Goal: Information Seeking & Learning: Learn about a topic

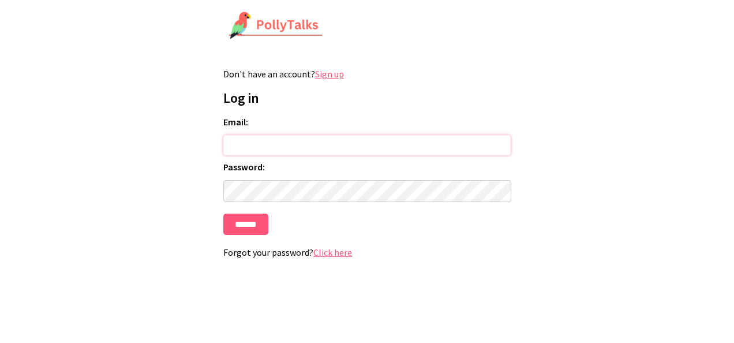
click at [292, 142] on input "Email:" at bounding box center [367, 145] width 288 height 20
type input "**********"
click at [248, 230] on input "******" at bounding box center [245, 224] width 45 height 21
click at [330, 72] on link "Sign up" at bounding box center [329, 74] width 29 height 12
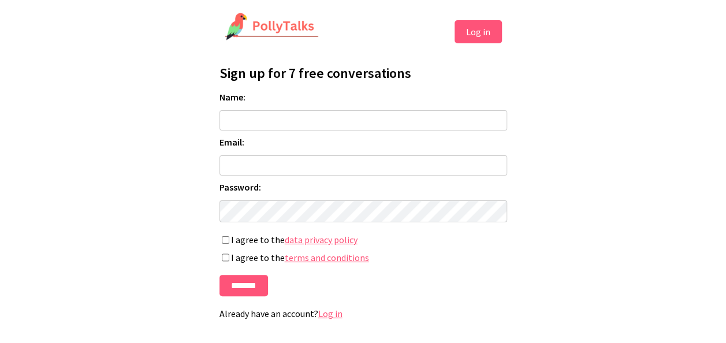
click at [292, 119] on input "Name:" at bounding box center [363, 120] width 288 height 20
type input "**********"
click at [269, 165] on input "Email:" at bounding box center [363, 165] width 288 height 20
type input "**********"
click at [85, 190] on html "**********" at bounding box center [363, 170] width 726 height 341
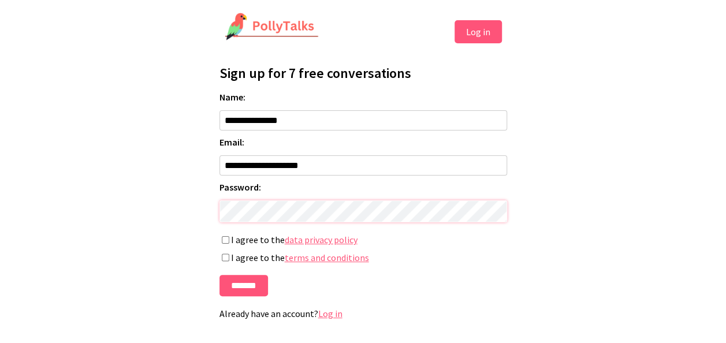
click at [149, 202] on html "**********" at bounding box center [363, 170] width 726 height 341
click at [248, 292] on input "*******" at bounding box center [243, 285] width 49 height 21
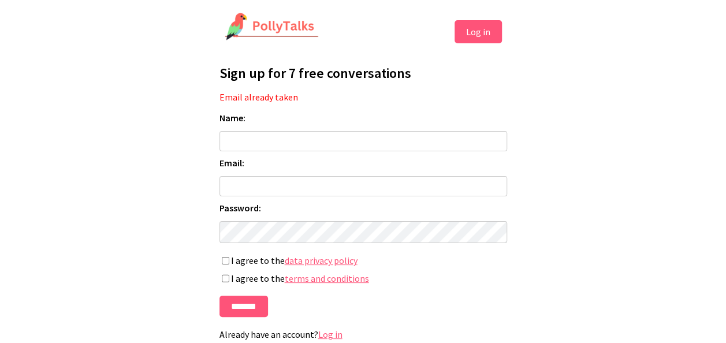
click at [484, 30] on button "Log in" at bounding box center [477, 31] width 47 height 23
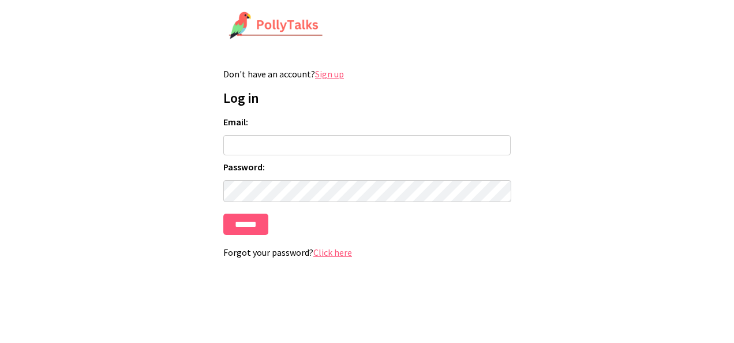
click at [313, 146] on input "Email:" at bounding box center [367, 145] width 288 height 20
type input "**********"
click at [241, 233] on input "******" at bounding box center [245, 224] width 45 height 21
click at [264, 23] on img at bounding box center [276, 26] width 95 height 29
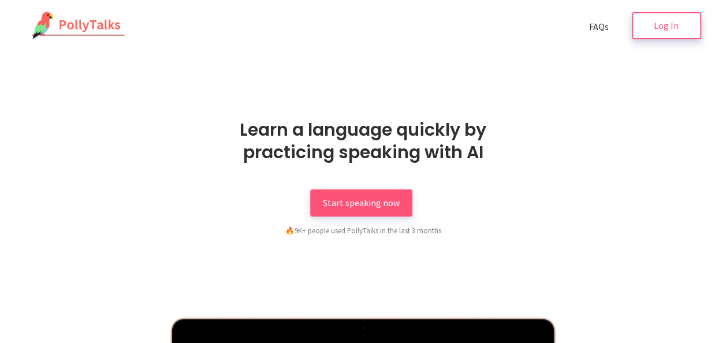
click at [657, 27] on span "Log In" at bounding box center [666, 26] width 25 height 12
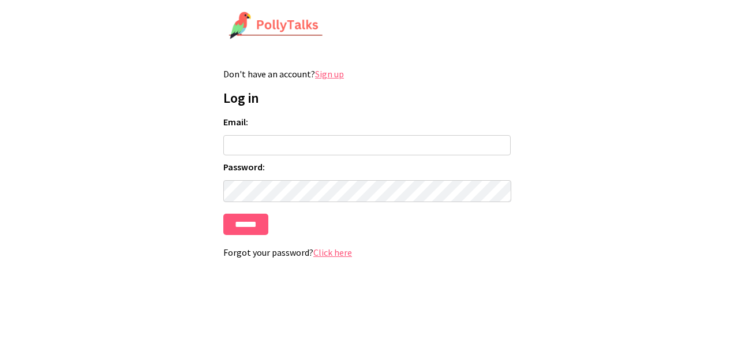
click at [277, 140] on input "Email:" at bounding box center [367, 145] width 288 height 20
type input "**********"
click at [341, 258] on link "Click here" at bounding box center [333, 253] width 39 height 12
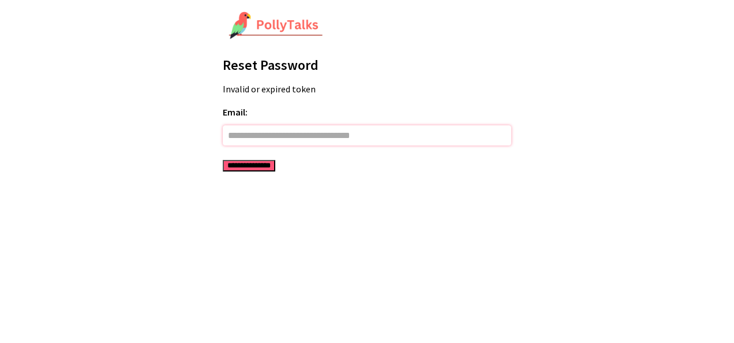
click at [319, 136] on input "Email:" at bounding box center [367, 135] width 289 height 20
type input "**********"
click at [259, 164] on input "**********" at bounding box center [249, 166] width 53 height 12
click at [258, 24] on img at bounding box center [276, 26] width 95 height 29
click at [281, 24] on img at bounding box center [276, 26] width 95 height 29
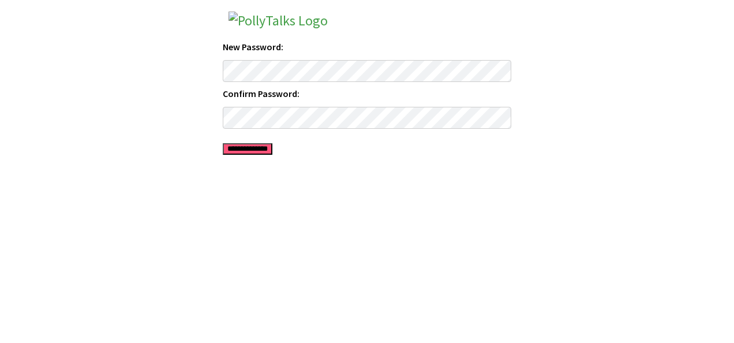
click at [244, 143] on input "**********" at bounding box center [248, 149] width 50 height 12
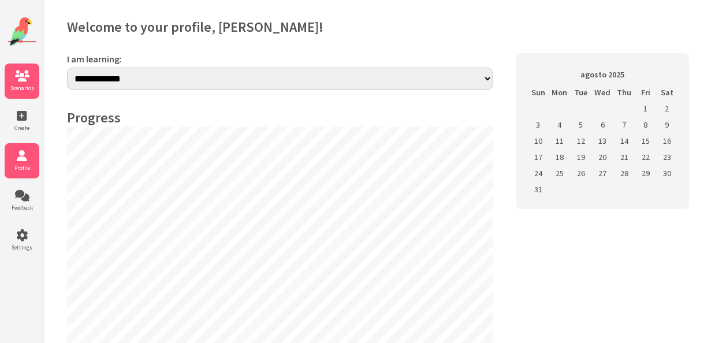
click at [28, 72] on icon at bounding box center [22, 76] width 35 height 12
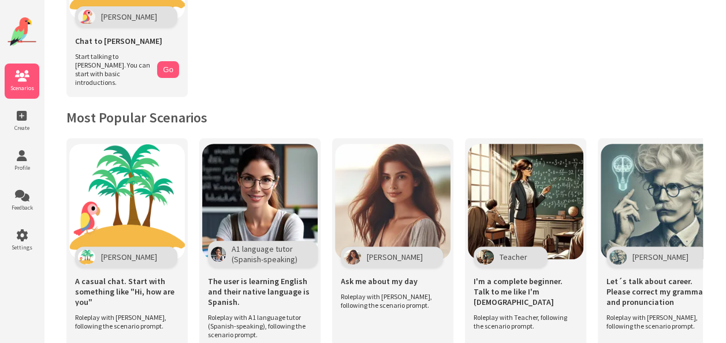
scroll to position [173, 0]
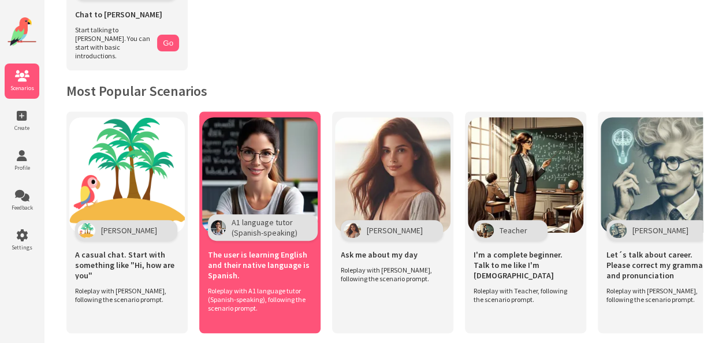
click at [267, 219] on span "A1 language tutor (Spanish-speaking)" at bounding box center [265, 227] width 66 height 21
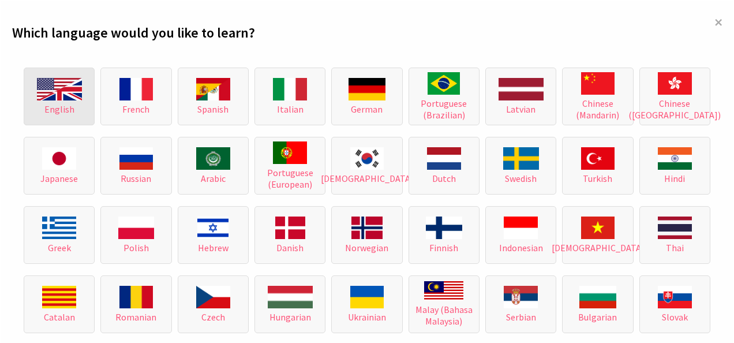
click at [59, 87] on img at bounding box center [59, 89] width 45 height 23
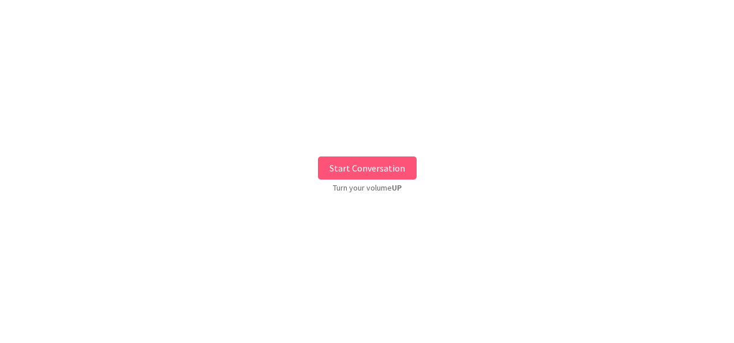
click at [361, 162] on button "Start Conversation" at bounding box center [367, 167] width 99 height 23
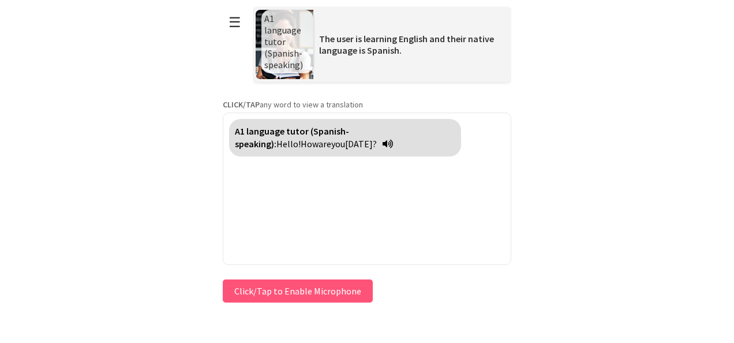
click at [383, 141] on icon at bounding box center [388, 143] width 10 height 9
click at [301, 294] on button "Click/Tap to Enable Microphone" at bounding box center [298, 290] width 150 height 23
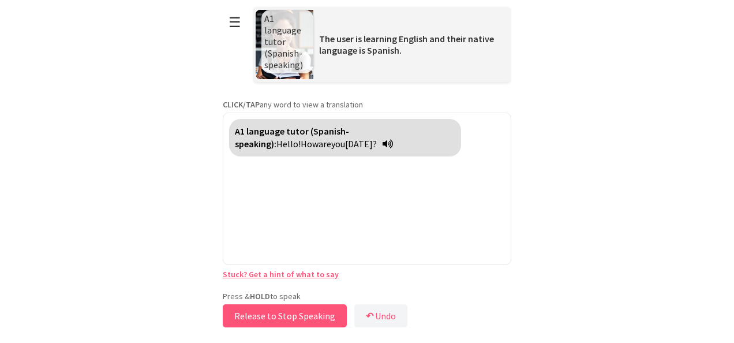
click at [305, 320] on button "Release to Stop Speaking" at bounding box center [285, 315] width 124 height 23
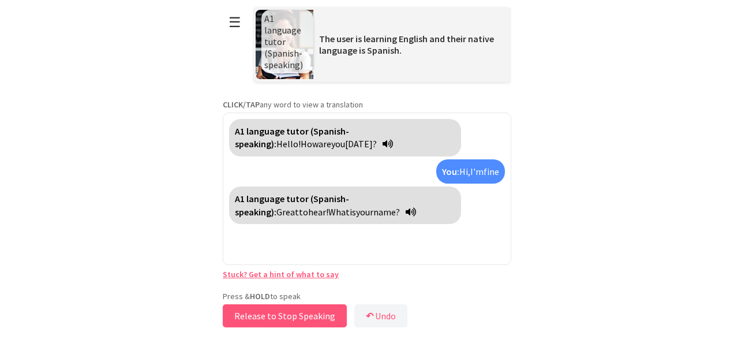
click at [301, 320] on button "Release to Stop Speaking" at bounding box center [285, 315] width 124 height 23
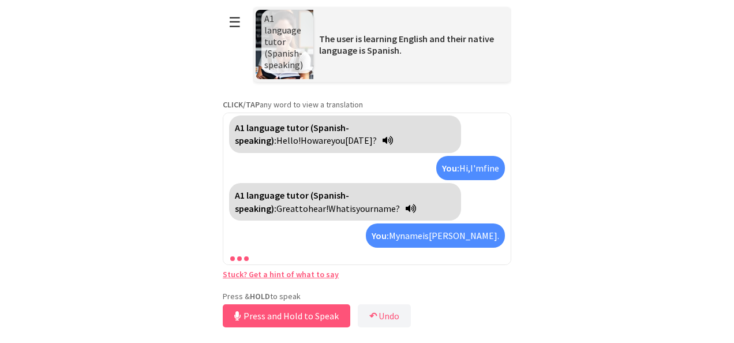
scroll to position [29, 0]
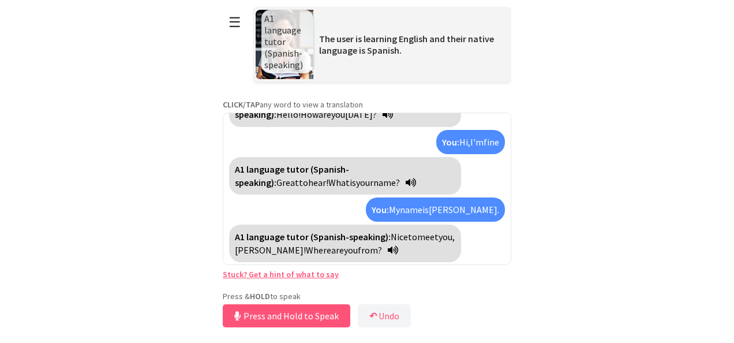
click at [388, 247] on icon at bounding box center [393, 249] width 10 height 9
click at [289, 318] on button "Release to Stop Speaking" at bounding box center [285, 315] width 124 height 23
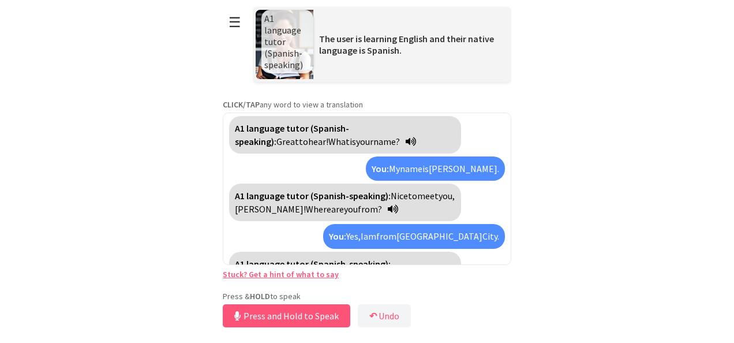
scroll to position [97, 0]
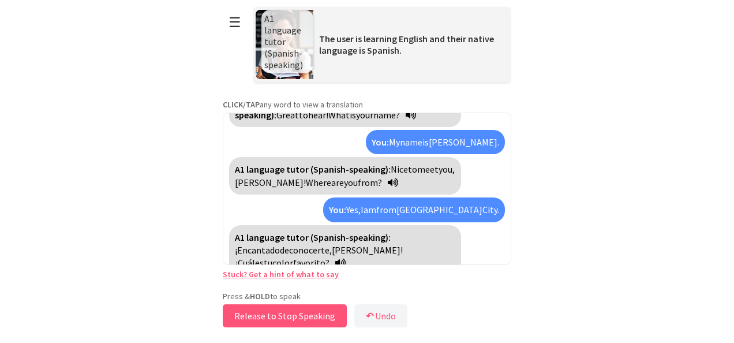
click at [303, 312] on button "Release to Stop Speaking" at bounding box center [285, 315] width 124 height 23
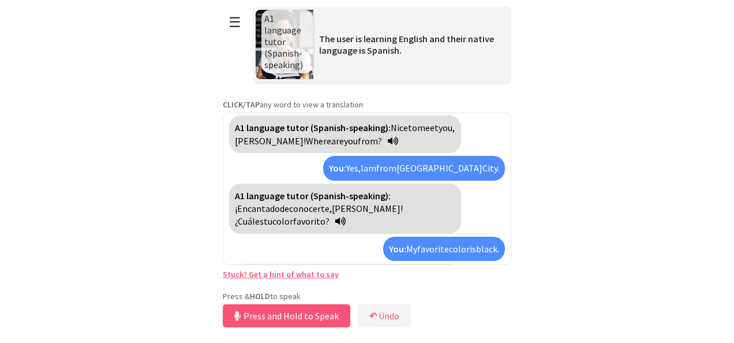
scroll to position [165, 0]
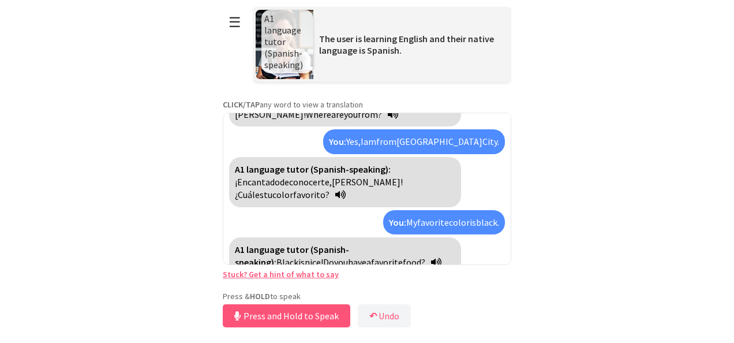
click at [431, 258] on icon at bounding box center [436, 262] width 10 height 9
click at [314, 318] on button "Release to Stop Speaking" at bounding box center [285, 315] width 124 height 23
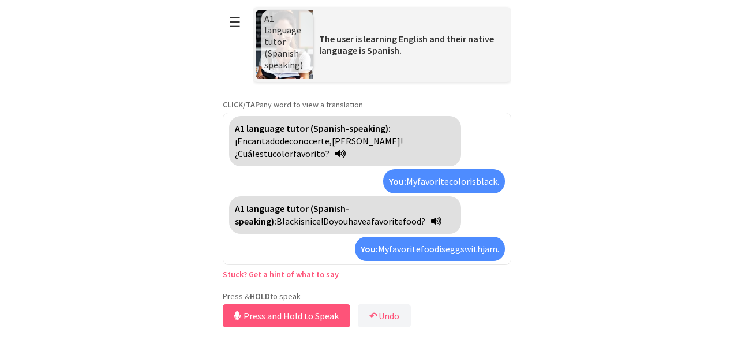
scroll to position [233, 0]
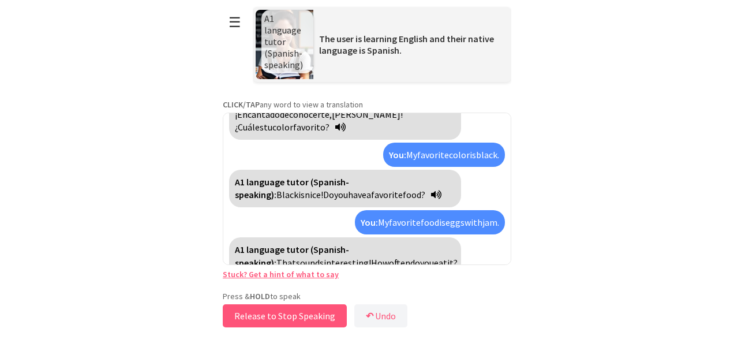
click at [308, 312] on button "Release to Stop Speaking" at bounding box center [285, 315] width 124 height 23
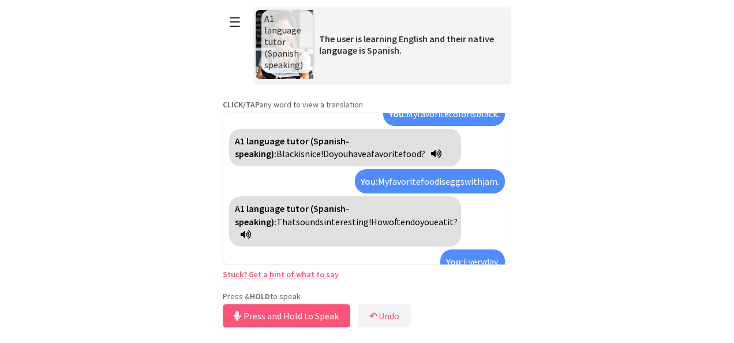
scroll to position [313, 0]
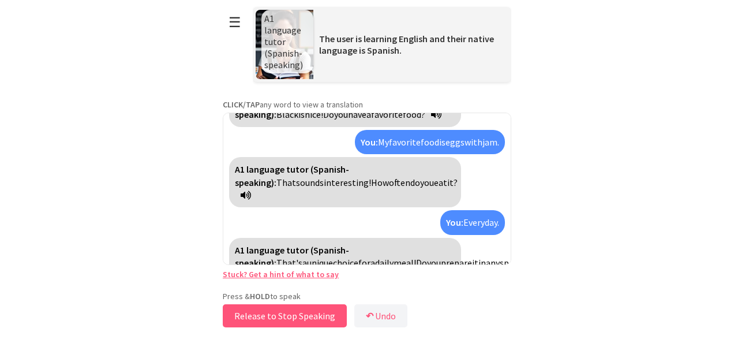
click at [311, 320] on button "Release to Stop Speaking" at bounding box center [285, 315] width 124 height 23
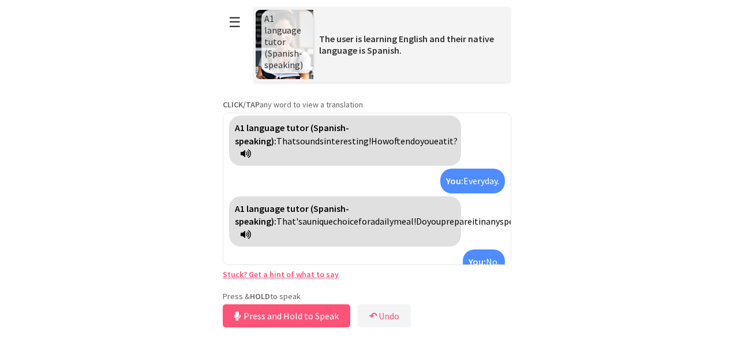
scroll to position [394, 0]
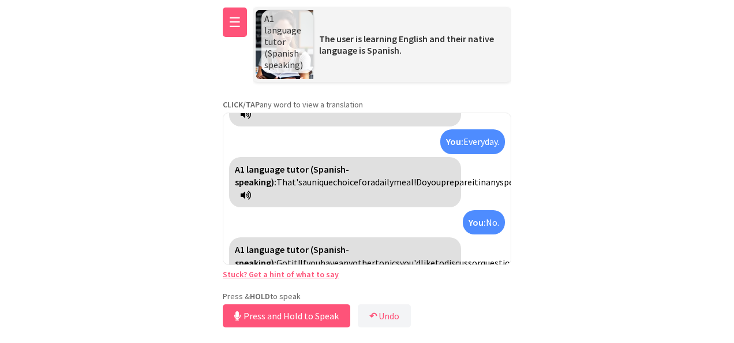
click at [229, 25] on button "☰" at bounding box center [235, 22] width 24 height 29
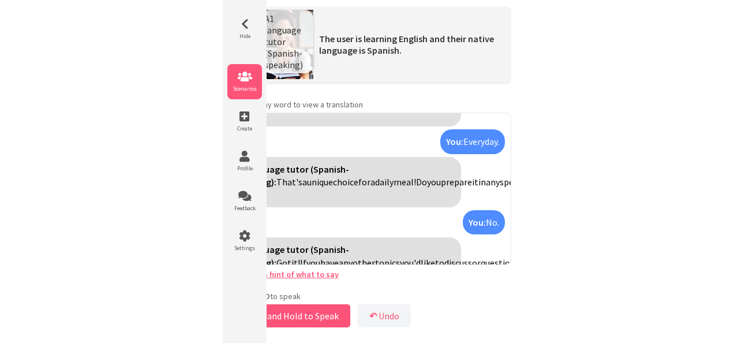
click at [237, 91] on span "Scenarios" at bounding box center [245, 89] width 35 height 8
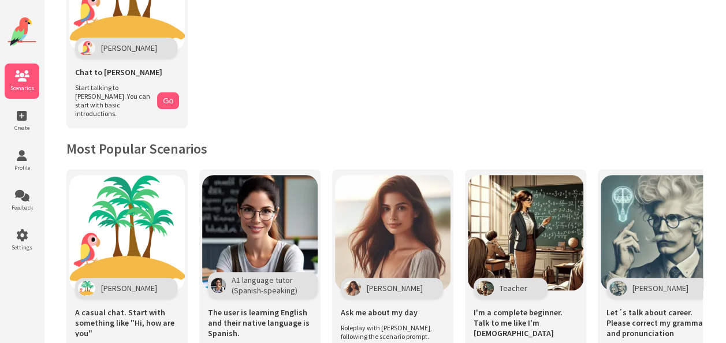
scroll to position [173, 0]
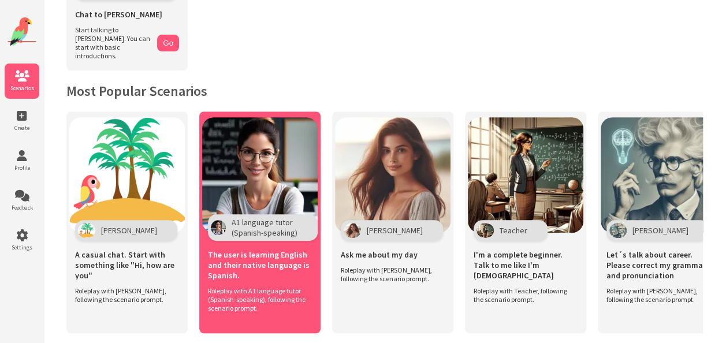
click at [281, 174] on img at bounding box center [259, 174] width 115 height 115
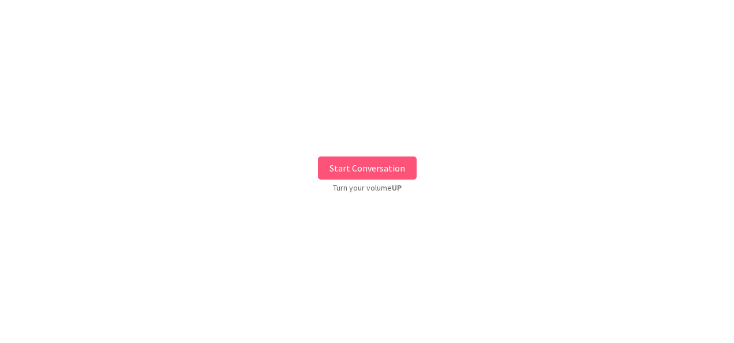
click at [381, 165] on button "Start Conversation" at bounding box center [367, 167] width 99 height 23
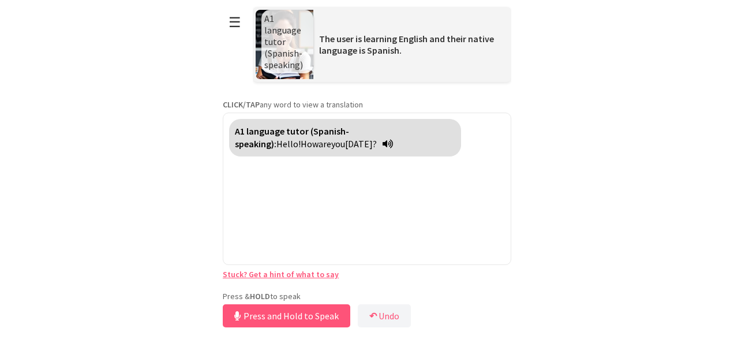
drag, startPoint x: 293, startPoint y: 281, endPoint x: 282, endPoint y: 295, distance: 17.7
drag, startPoint x: 282, startPoint y: 295, endPoint x: 263, endPoint y: 316, distance: 29.0
click at [261, 319] on button "Release to Stop Speaking" at bounding box center [285, 315] width 124 height 23
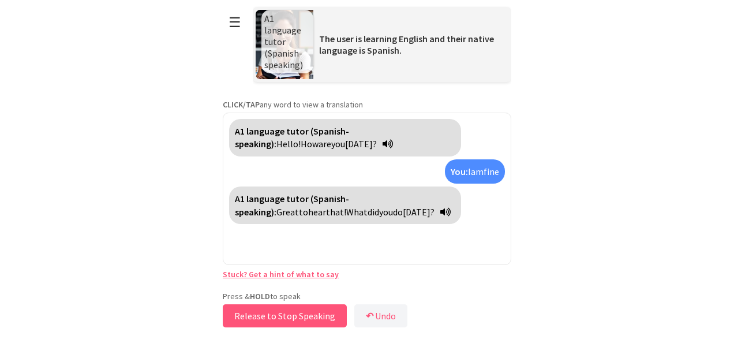
click at [261, 314] on button "Release to Stop Speaking" at bounding box center [285, 315] width 124 height 23
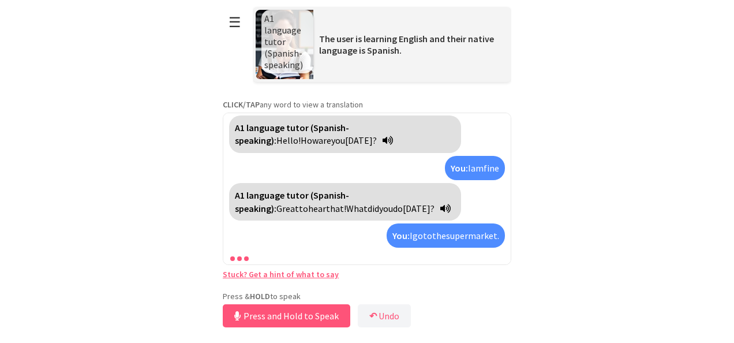
scroll to position [29, 0]
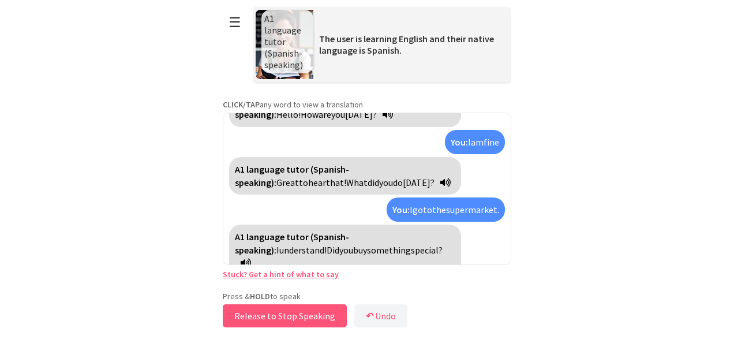
click at [285, 314] on button "Release to Stop Speaking" at bounding box center [285, 315] width 124 height 23
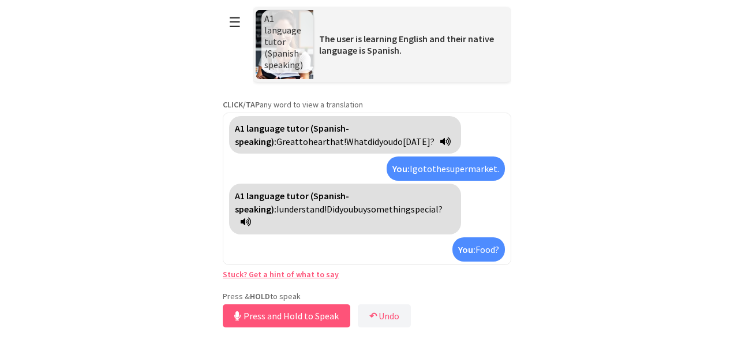
scroll to position [97, 0]
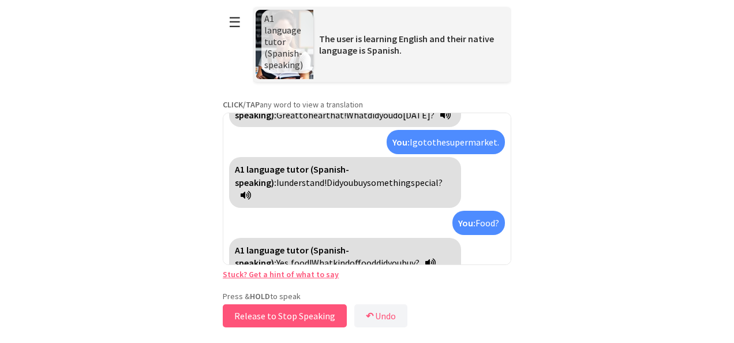
click at [279, 318] on button "Release to Stop Speaking" at bounding box center [285, 315] width 124 height 23
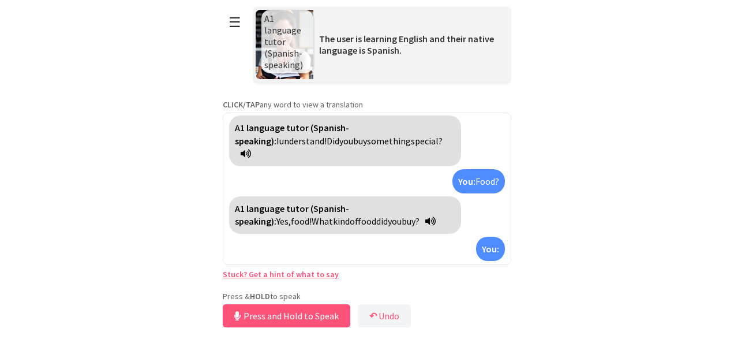
scroll to position [165, 0]
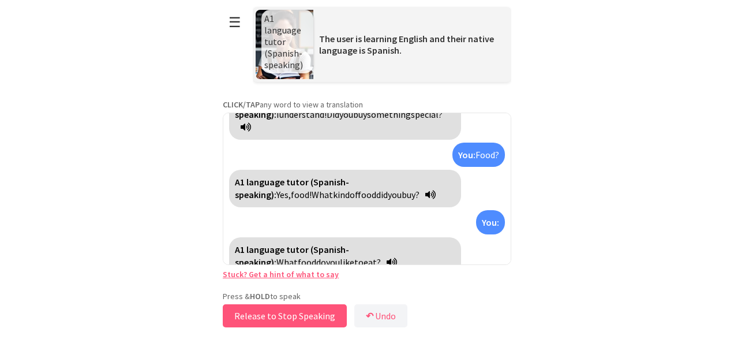
drag, startPoint x: 262, startPoint y: 320, endPoint x: 276, endPoint y: 311, distance: 16.7
click at [276, 311] on button "Release to Stop Speaking" at bounding box center [285, 315] width 124 height 23
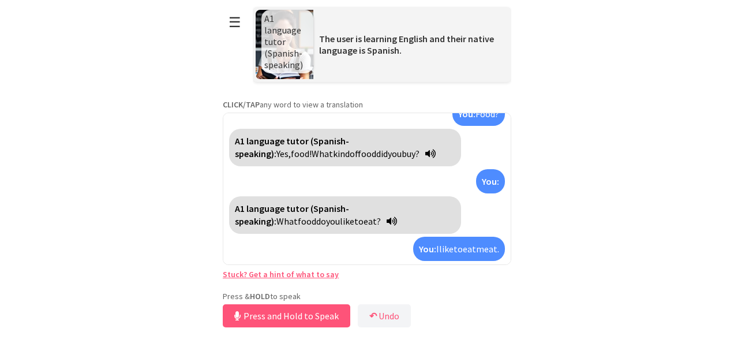
scroll to position [233, 0]
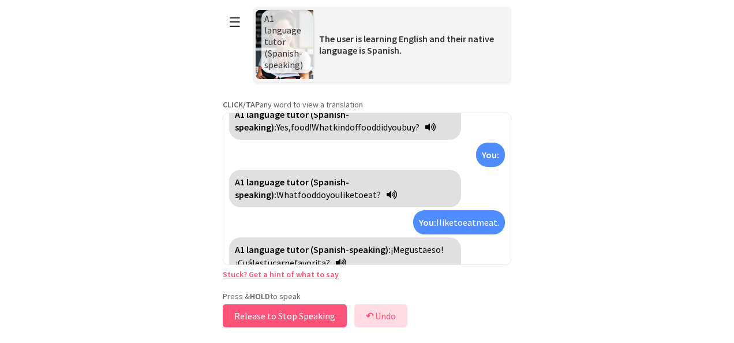
drag, startPoint x: 294, startPoint y: 313, endPoint x: 398, endPoint y: 314, distance: 103.9
click at [398, 314] on div "Press & HOLD to speak Release to Stop Speaking ↶ Undo Save No voice detected. H…" at bounding box center [367, 310] width 289 height 39
click at [398, 314] on button "↶ Undo" at bounding box center [381, 315] width 53 height 23
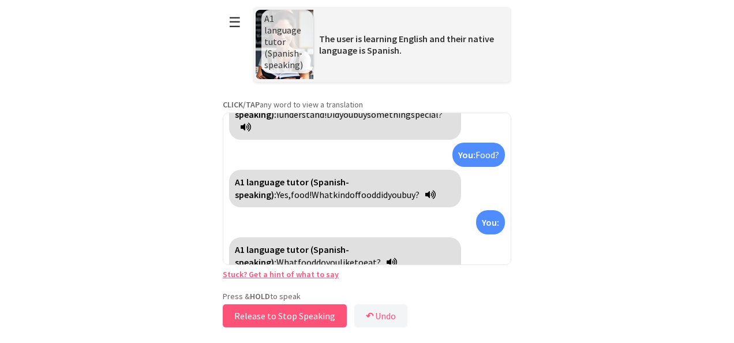
click at [301, 322] on button "Release to Stop Speaking" at bounding box center [285, 315] width 124 height 23
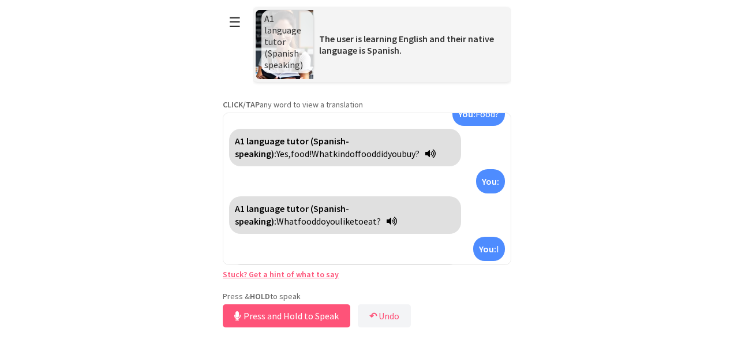
scroll to position [233, 0]
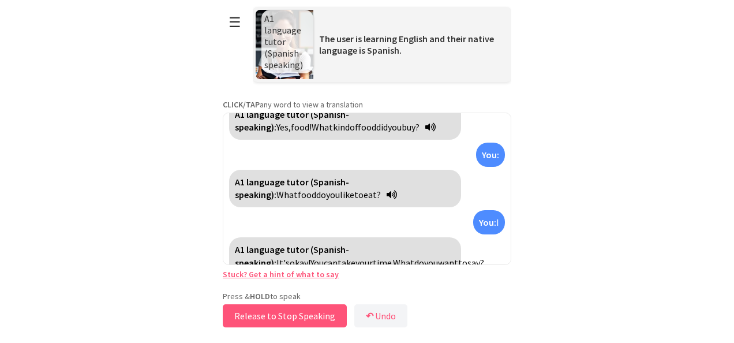
drag, startPoint x: 303, startPoint y: 307, endPoint x: 312, endPoint y: 308, distance: 9.8
click at [312, 308] on button "Release to Stop Speaking" at bounding box center [285, 315] width 124 height 23
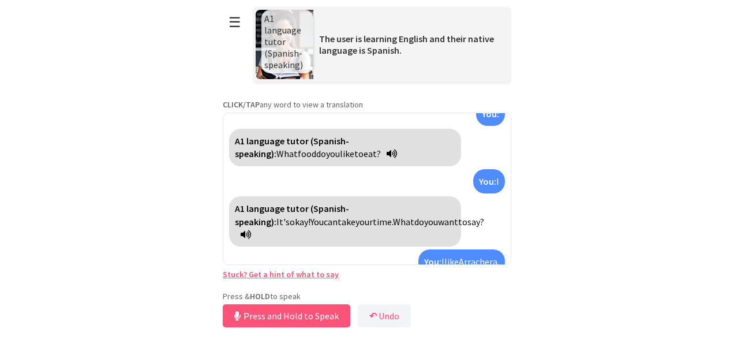
scroll to position [313, 0]
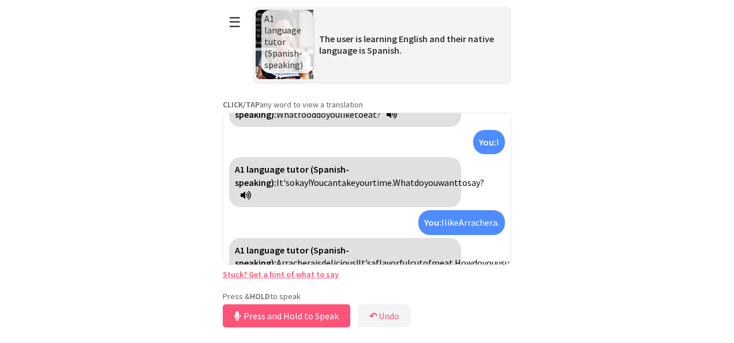
click at [318, 243] on div "A1 language tutor (Spanish-speaking): Arrachera is delicious! It’s a flavorful …" at bounding box center [345, 263] width 232 height 50
click at [251, 271] on icon at bounding box center [246, 275] width 10 height 9
drag, startPoint x: 278, startPoint y: 315, endPoint x: 274, endPoint y: 303, distance: 13.3
click at [277, 307] on button "Release to Stop Speaking" at bounding box center [285, 315] width 124 height 23
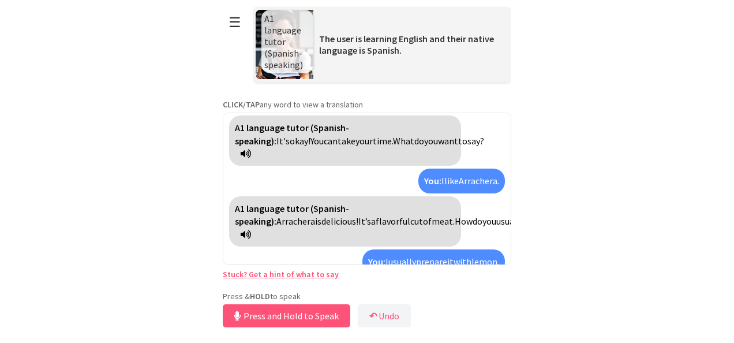
scroll to position [407, 0]
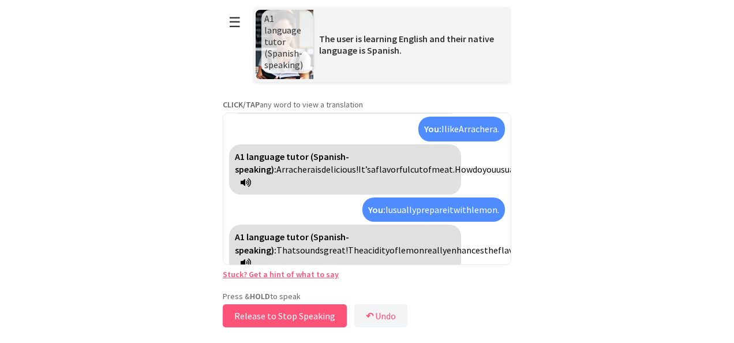
drag, startPoint x: 255, startPoint y: 309, endPoint x: 256, endPoint y: 320, distance: 11.6
click at [256, 320] on button "Release to Stop Speaking" at bounding box center [285, 315] width 124 height 23
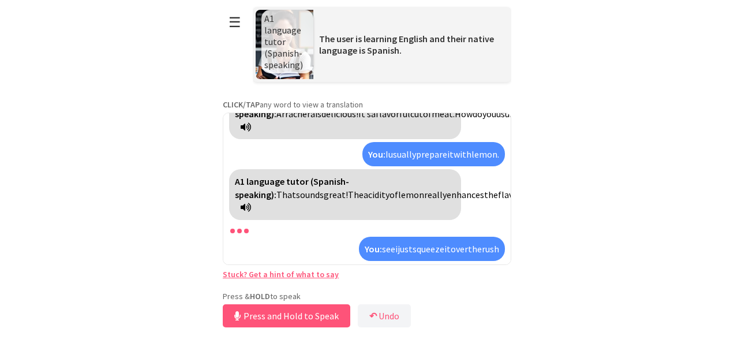
scroll to position [514, 0]
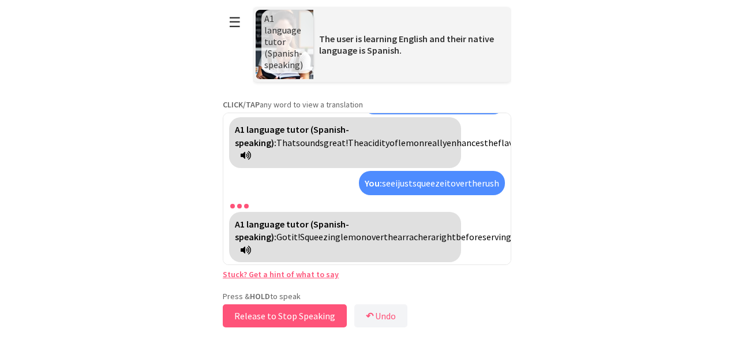
drag, startPoint x: 322, startPoint y: 319, endPoint x: 285, endPoint y: 312, distance: 38.1
click at [285, 312] on button "Release to Stop Speaking" at bounding box center [285, 315] width 124 height 23
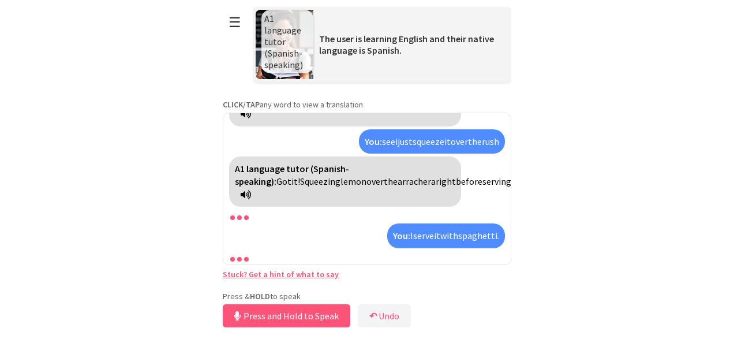
scroll to position [607, 0]
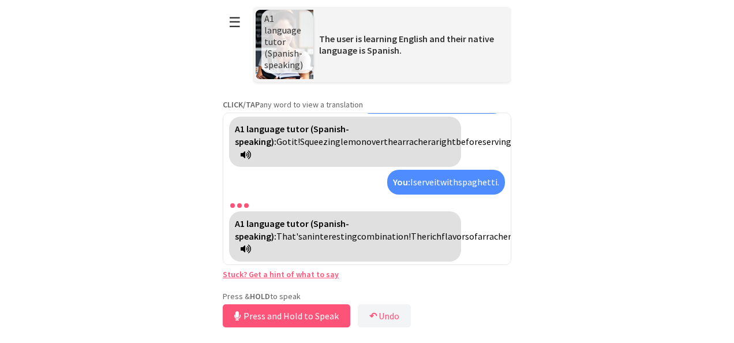
click at [729, 242] on span "sauce" at bounding box center [740, 236] width 22 height 12
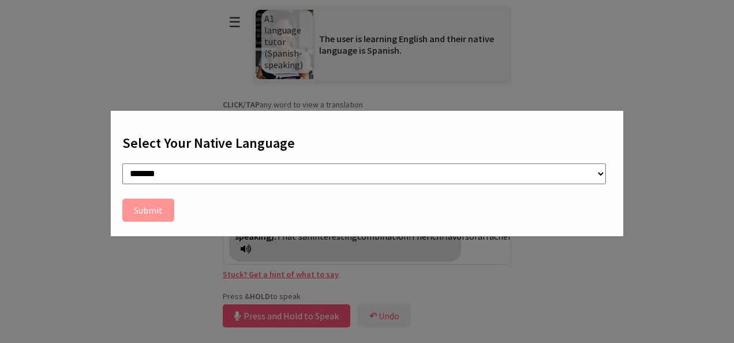
click at [215, 173] on select "**********" at bounding box center [364, 173] width 484 height 21
select select "**"
click at [122, 163] on select "**********" at bounding box center [364, 173] width 484 height 21
click at [154, 203] on button "Submit" at bounding box center [148, 210] width 52 height 23
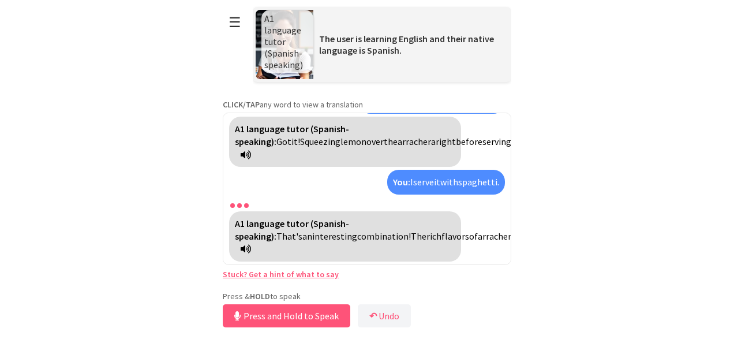
click at [729, 242] on span "sauce" at bounding box center [740, 236] width 22 height 12
click at [729, 242] on span "salsa" at bounding box center [739, 236] width 20 height 12
click at [516, 238] on span "paired" at bounding box center [528, 236] width 25 height 12
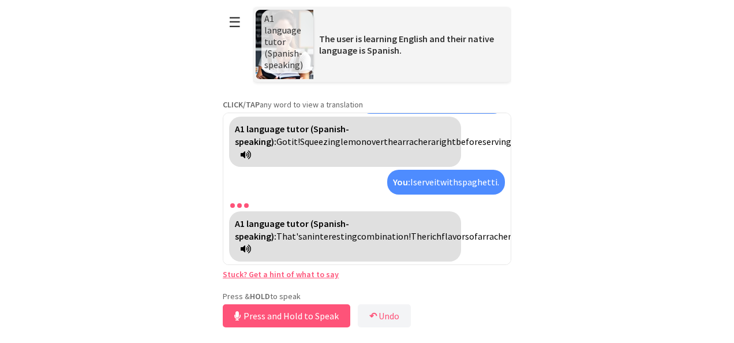
click at [516, 237] on span "emparejado" at bounding box center [539, 236] width 47 height 12
click at [654, 235] on span "meal." at bounding box center [665, 236] width 22 height 12
click at [654, 235] on span "comida." at bounding box center [669, 236] width 31 height 12
click at [314, 313] on button "Release to Stop Speaking" at bounding box center [285, 315] width 124 height 23
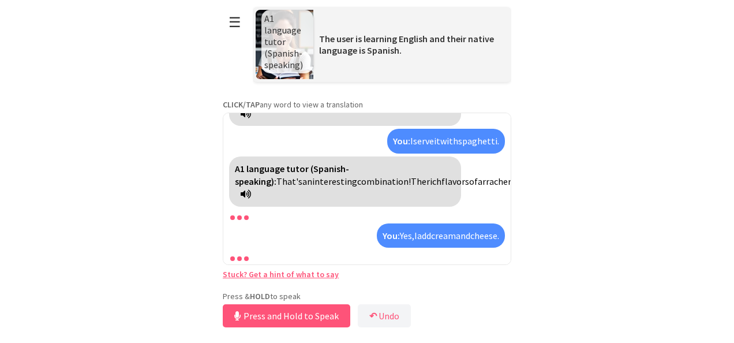
scroll to position [714, 0]
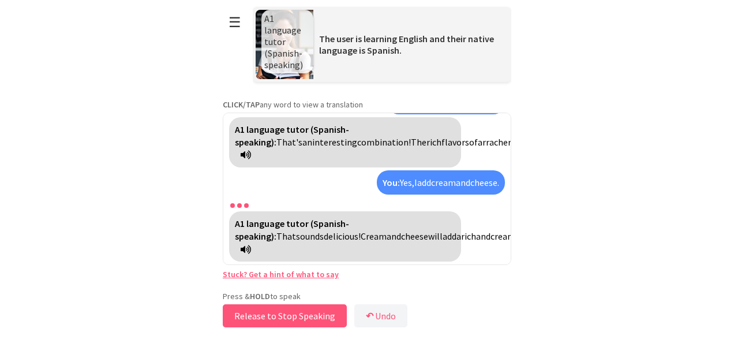
click at [288, 317] on button "Release to Stop Speaking" at bounding box center [285, 315] width 124 height 23
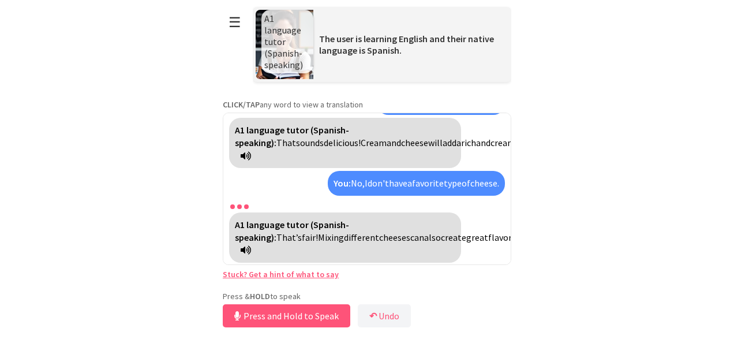
scroll to position [807, 0]
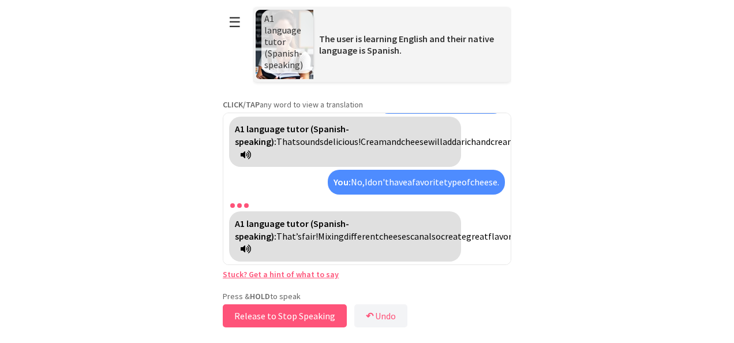
drag, startPoint x: 308, startPoint y: 310, endPoint x: 303, endPoint y: 308, distance: 6.2
click at [303, 308] on button "Release to Stop Speaking" at bounding box center [285, 315] width 124 height 23
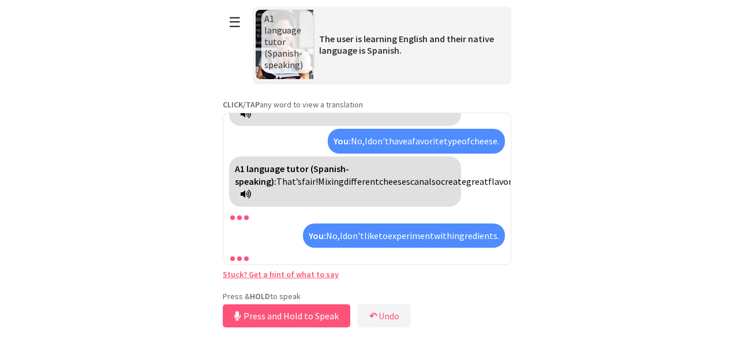
scroll to position [901, 0]
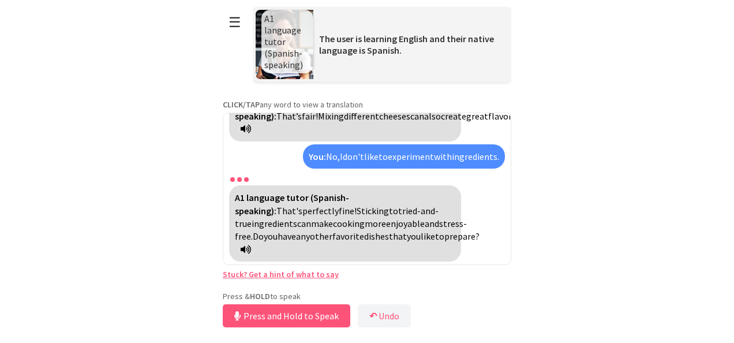
click at [357, 217] on span "Sticking" at bounding box center [373, 211] width 32 height 12
click at [357, 217] on span "Pega" at bounding box center [367, 211] width 20 height 12
click at [301, 224] on span "tried-and-true" at bounding box center [337, 217] width 204 height 24
click at [308, 223] on span "probado y verdadero" at bounding box center [336, 217] width 203 height 24
click at [357, 217] on span "Sticking" at bounding box center [373, 211] width 32 height 12
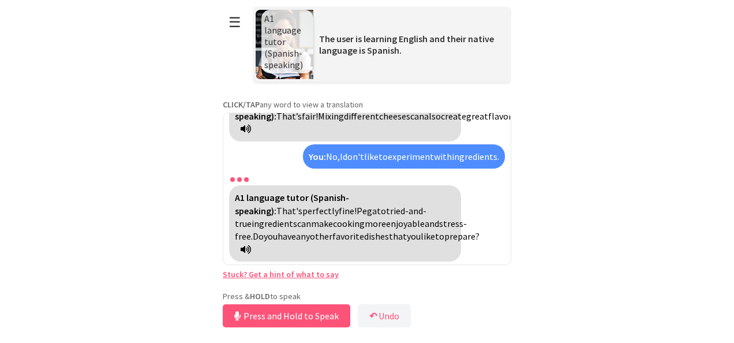
click at [357, 217] on span "Pega" at bounding box center [367, 211] width 20 height 12
click at [346, 222] on span "tried-and-true" at bounding box center [337, 217] width 204 height 24
click at [346, 222] on span "probado y verdadero" at bounding box center [336, 217] width 203 height 24
click at [346, 222] on span "tried-and-true" at bounding box center [337, 217] width 204 height 24
click at [346, 222] on span "probado y verdadero" at bounding box center [336, 217] width 203 height 24
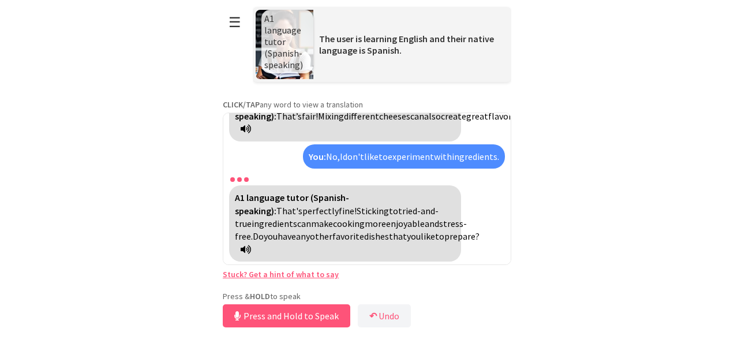
click at [357, 237] on span "stress-free." at bounding box center [351, 230] width 232 height 24
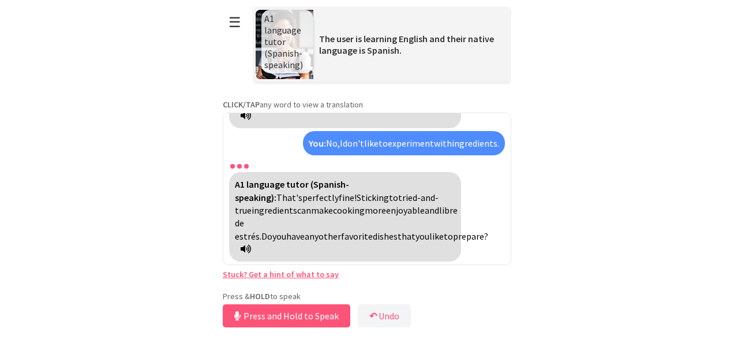
click at [359, 237] on span "libre de estrés." at bounding box center [346, 223] width 223 height 38
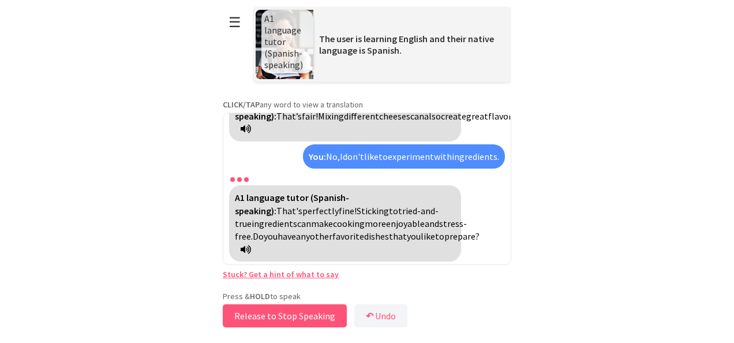
drag, startPoint x: 295, startPoint y: 313, endPoint x: 294, endPoint y: 307, distance: 5.9
click at [294, 307] on button "Release to Stop Speaking" at bounding box center [285, 315] width 124 height 23
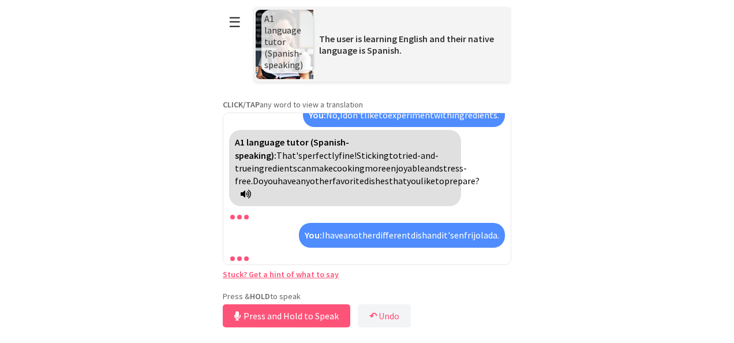
scroll to position [1008, 0]
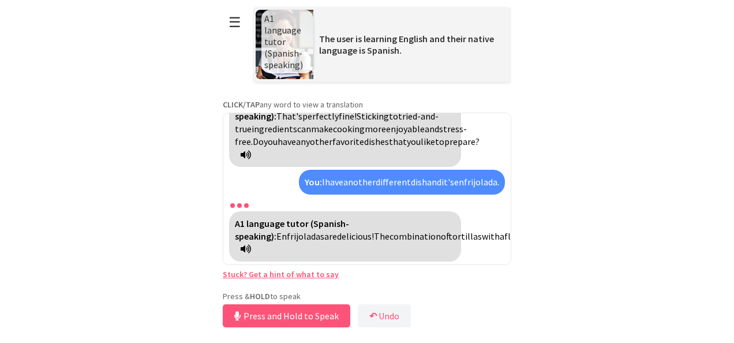
click at [323, 271] on link "Stuck? Get a hint of what to say" at bounding box center [281, 274] width 116 height 10
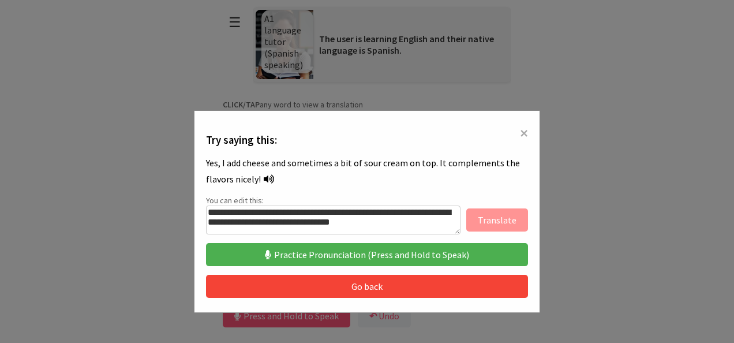
drag, startPoint x: 450, startPoint y: 245, endPoint x: 401, endPoint y: 253, distance: 50.3
click at [401, 253] on button "Practice Pronunciation (Press and Hold to Speak)" at bounding box center [367, 254] width 322 height 23
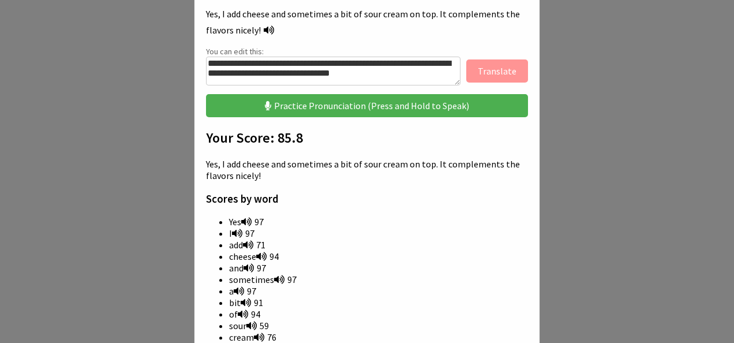
scroll to position [173, 0]
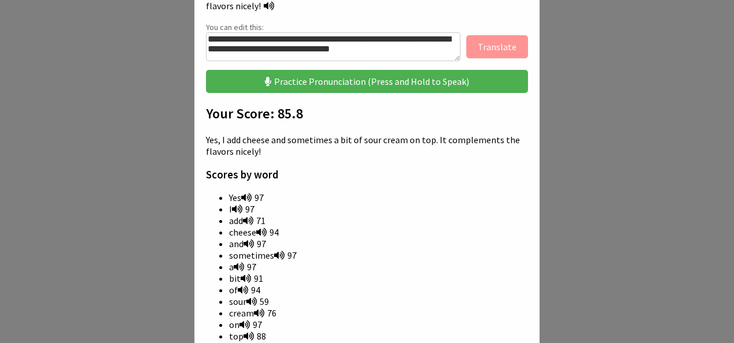
click at [246, 221] on icon at bounding box center [248, 220] width 10 height 9
click at [244, 224] on icon at bounding box center [248, 220] width 10 height 9
click at [247, 221] on icon at bounding box center [248, 220] width 10 height 9
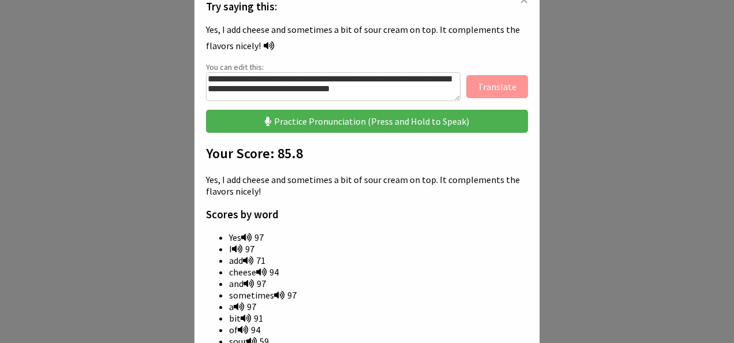
scroll to position [58, 0]
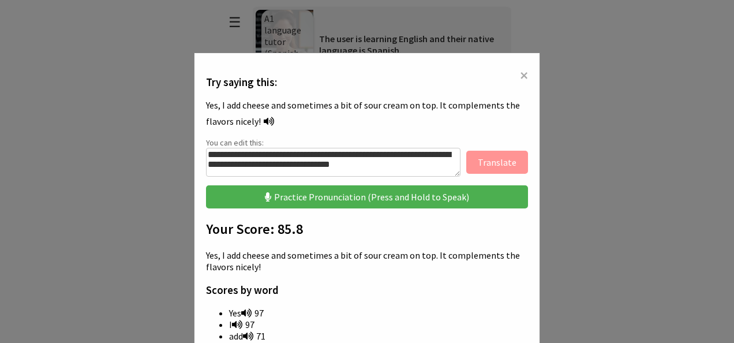
click at [264, 121] on icon at bounding box center [269, 121] width 10 height 9
click at [358, 197] on button "Practice Pronunciation (Press and Hold to Speak)" at bounding box center [367, 196] width 322 height 23
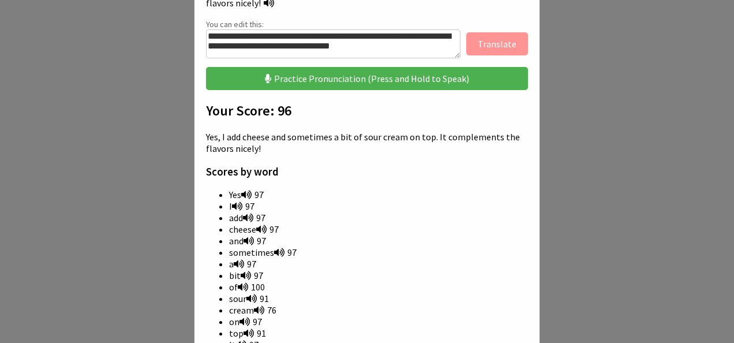
scroll to position [0, 0]
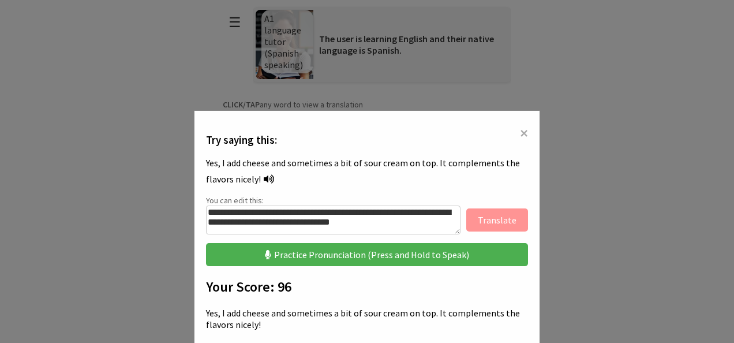
click at [264, 180] on icon at bounding box center [269, 178] width 10 height 9
click at [264, 178] on icon at bounding box center [269, 178] width 10 height 9
drag, startPoint x: 297, startPoint y: 247, endPoint x: 291, endPoint y: 250, distance: 6.5
click at [291, 250] on button "Practice Pronunciation (Press and Hold to Speak)" at bounding box center [367, 254] width 322 height 23
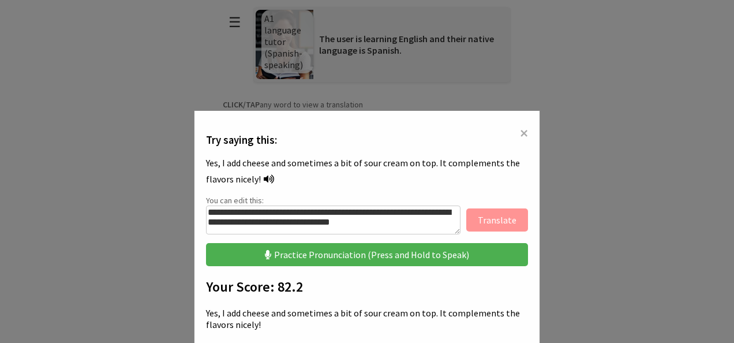
drag, startPoint x: 333, startPoint y: 254, endPoint x: 355, endPoint y: 252, distance: 21.5
click at [355, 252] on button "Practice Pronunciation (Press and Hold to Speak)" at bounding box center [367, 254] width 322 height 23
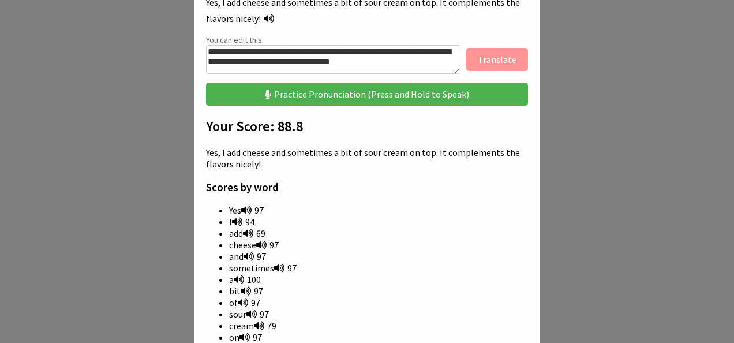
scroll to position [231, 0]
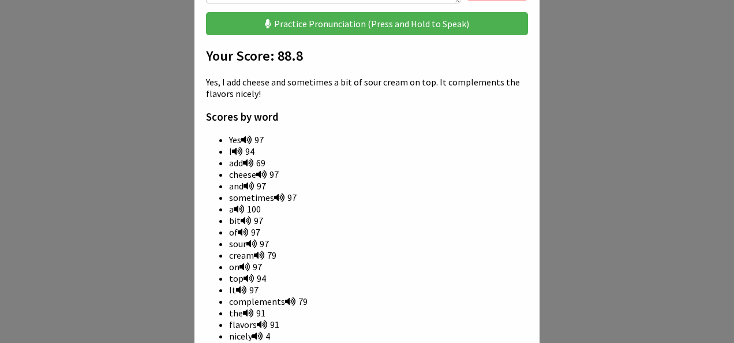
click at [250, 162] on icon at bounding box center [248, 162] width 10 height 9
click at [244, 157] on span "I 94" at bounding box center [241, 152] width 25 height 12
click at [244, 160] on ul "Yes 97 I 94 add 69 cheese 97 and 97 sometimes 97 a 100 bit 97 of 97 sour 97 cre…" at bounding box center [367, 238] width 322 height 208
click at [249, 167] on icon at bounding box center [248, 162] width 10 height 9
click at [549, 201] on div "**********" at bounding box center [367, 171] width 734 height 343
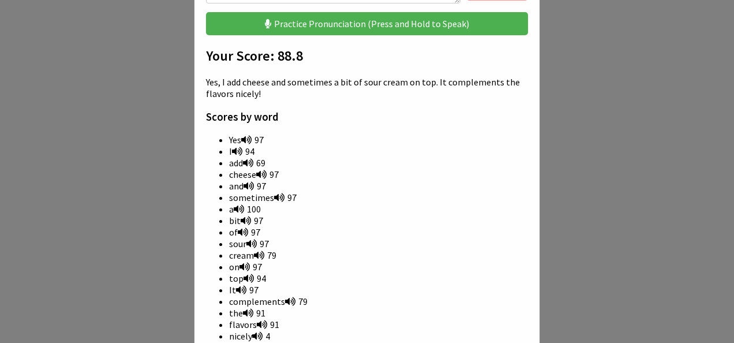
click at [248, 161] on icon at bounding box center [248, 162] width 10 height 9
click at [346, 175] on li "cheese 97" at bounding box center [378, 175] width 299 height 12
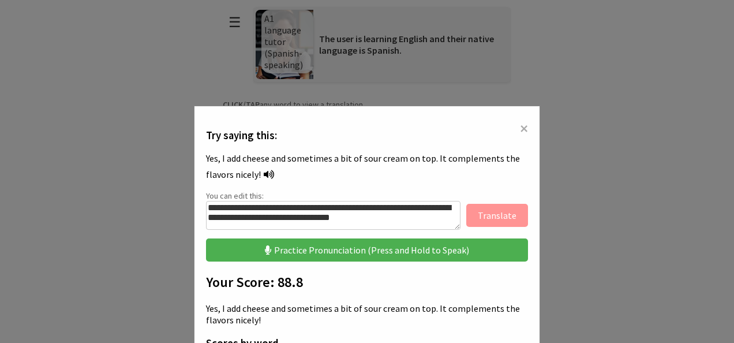
scroll to position [0, 0]
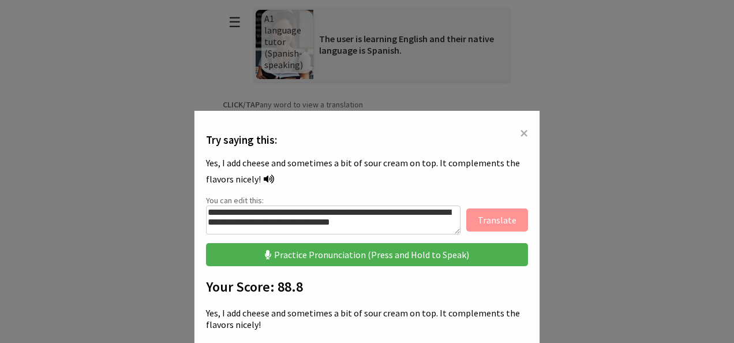
click at [521, 128] on span "×" at bounding box center [524, 132] width 8 height 21
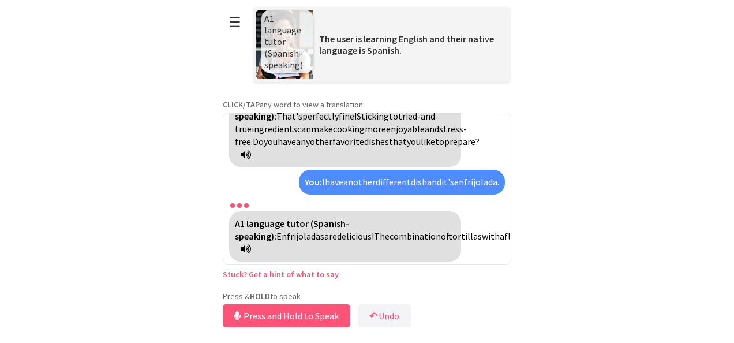
click at [289, 276] on link "Stuck? Get a hint of what to say" at bounding box center [281, 274] width 116 height 10
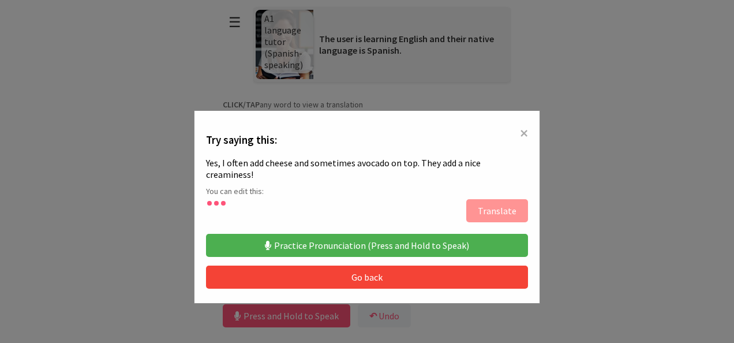
type textarea "**********"
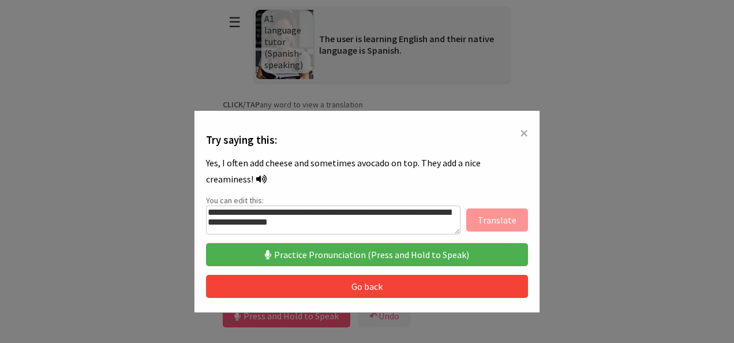
drag, startPoint x: 345, startPoint y: 245, endPoint x: 332, endPoint y: 252, distance: 15.3
click at [332, 252] on button "Practice Pronunciation (Press and Hold to Speak)" at bounding box center [367, 254] width 322 height 23
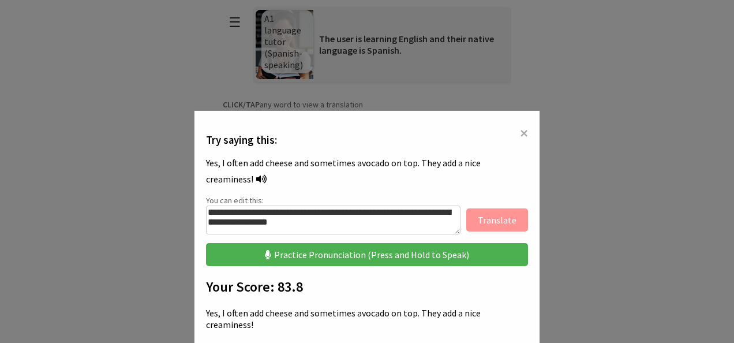
click at [216, 180] on div "Yes, I often add cheese and sometimes avocado on top. They add a nice creamines…" at bounding box center [367, 173] width 322 height 32
click at [253, 170] on div "Yes, I often add cheese and sometimes avocado on top. They add a nice creamines…" at bounding box center [367, 173] width 322 height 32
click at [256, 177] on icon at bounding box center [261, 178] width 10 height 9
click at [256, 178] on icon at bounding box center [261, 178] width 10 height 9
click at [361, 254] on button "Practice Pronunciation (Press and Hold to Speak)" at bounding box center [367, 254] width 322 height 23
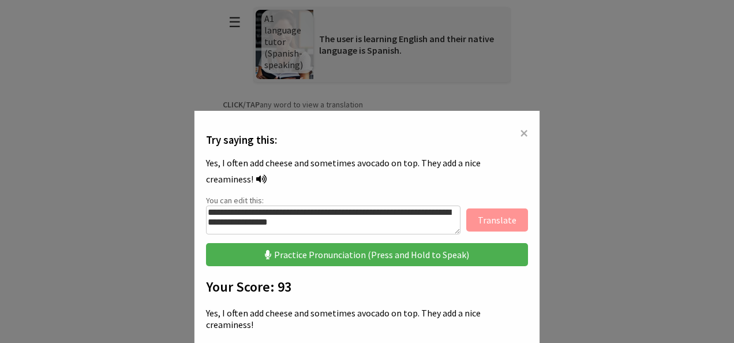
click at [520, 129] on span "×" at bounding box center [524, 132] width 8 height 21
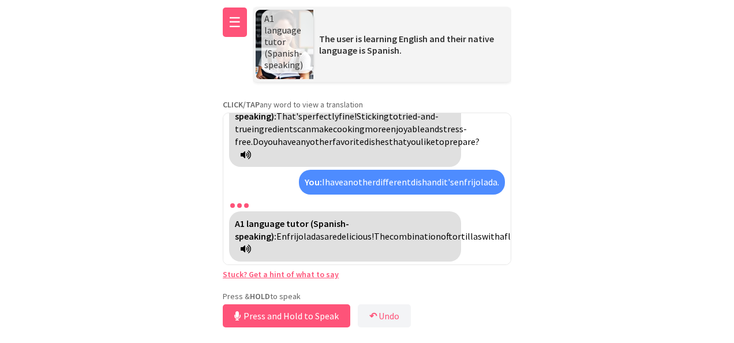
click at [230, 21] on button "☰" at bounding box center [235, 22] width 24 height 29
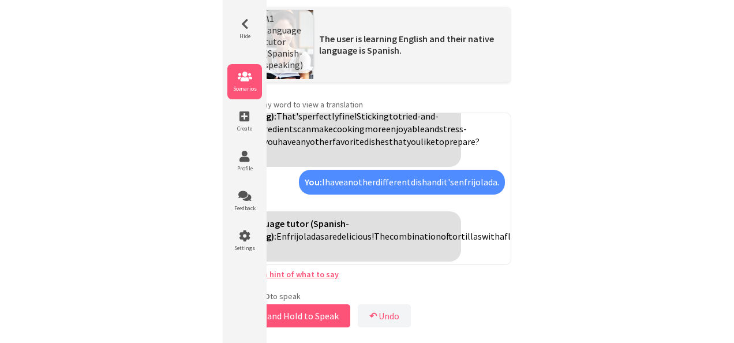
click at [240, 79] on icon at bounding box center [245, 77] width 35 height 12
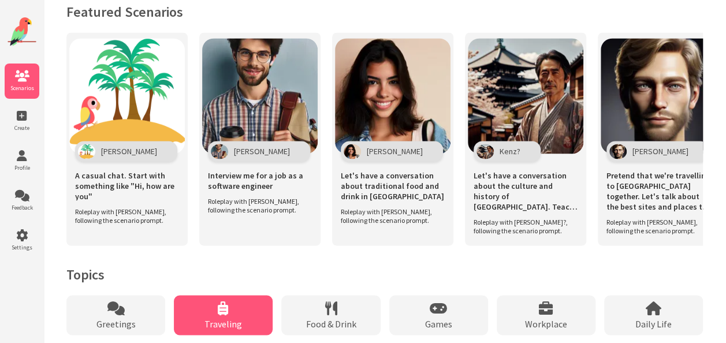
scroll to position [859, 0]
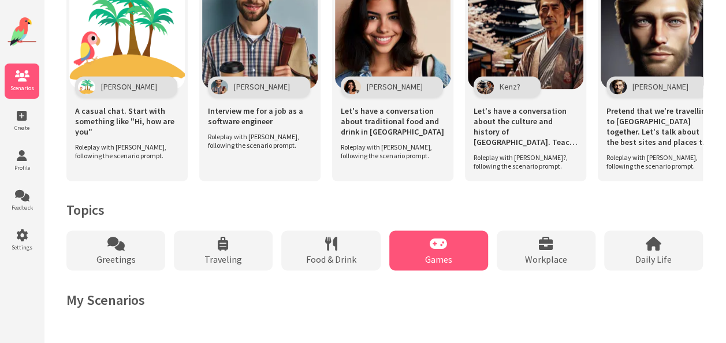
click at [451, 245] on div "Games" at bounding box center [438, 250] width 99 height 40
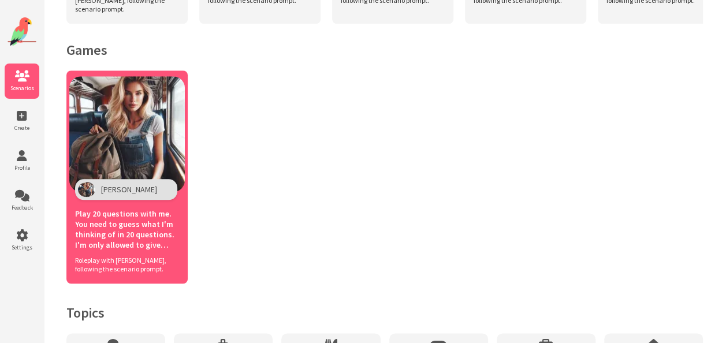
scroll to position [508, 0]
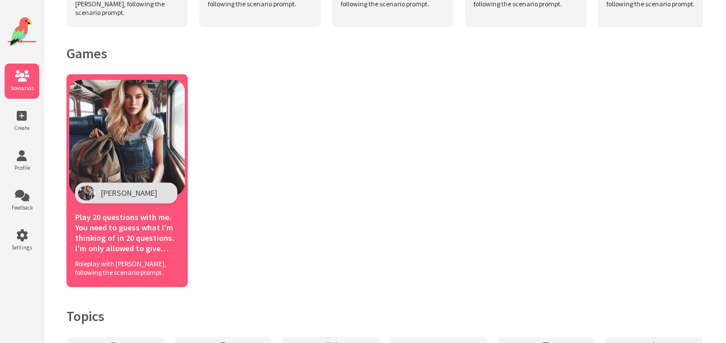
click at [110, 197] on span "[PERSON_NAME]" at bounding box center [129, 193] width 56 height 10
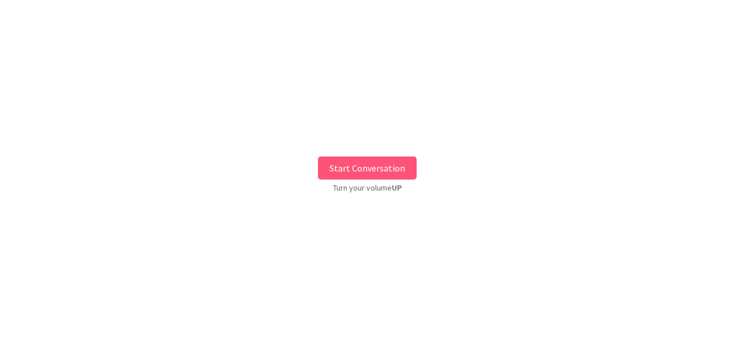
click at [348, 163] on button "Start Conversation" at bounding box center [367, 167] width 99 height 23
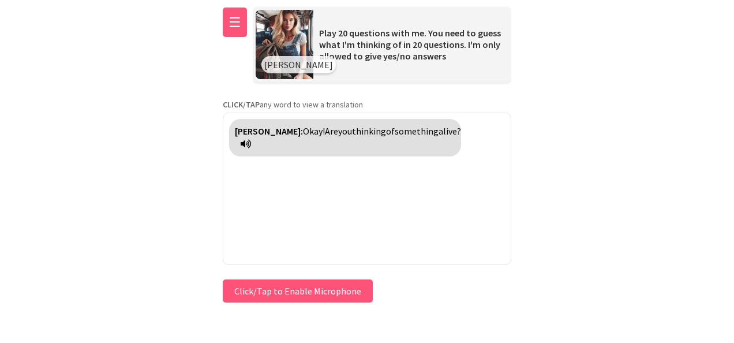
click at [232, 27] on button "☰" at bounding box center [235, 22] width 24 height 29
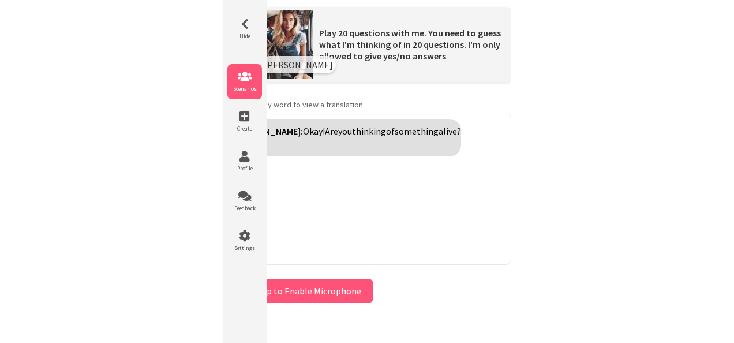
click at [243, 77] on icon at bounding box center [245, 77] width 35 height 12
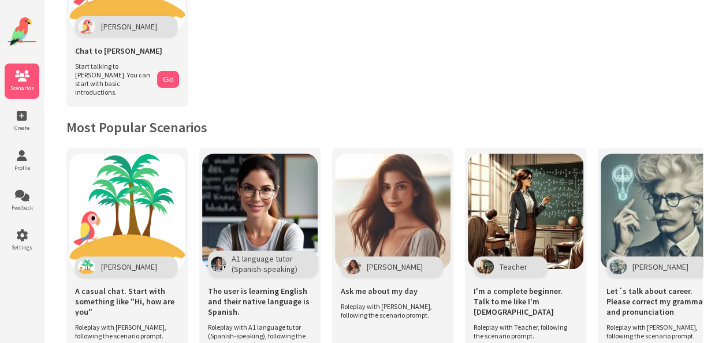
scroll to position [173, 0]
